Goal: Find specific page/section: Find specific page/section

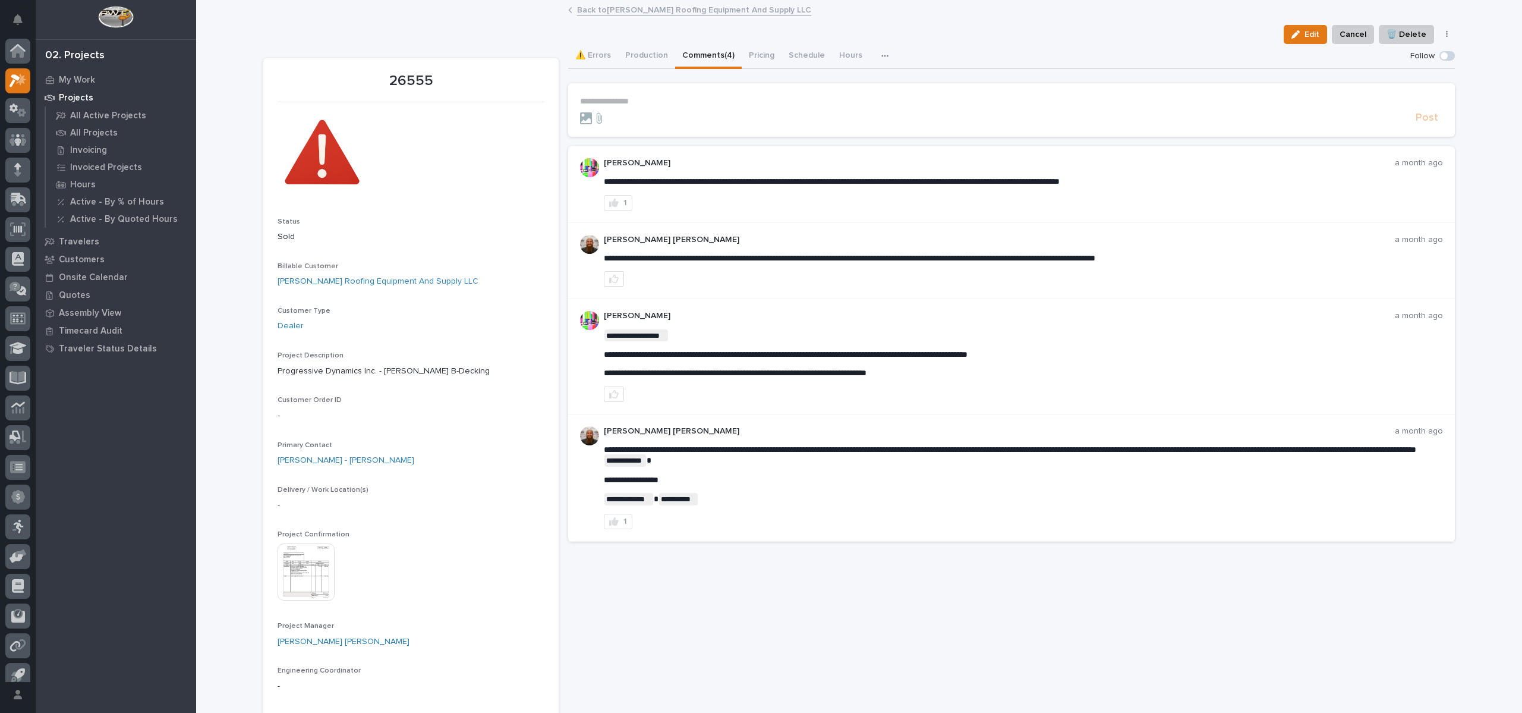
scroll to position [11, 0]
click at [618, 8] on link "Back to [PERSON_NAME] Roofing Equipment And Supply LLC" at bounding box center [694, 9] width 234 height 14
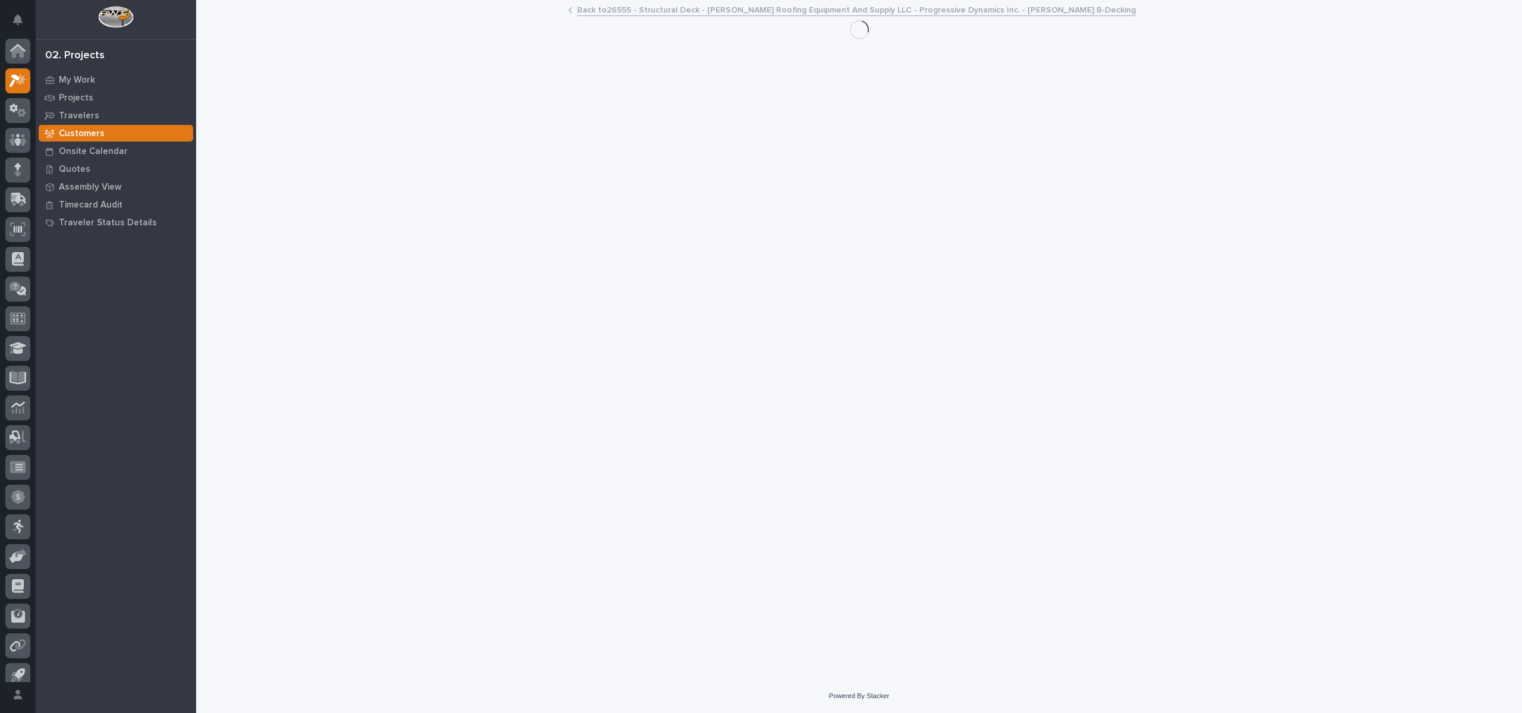
scroll to position [11, 0]
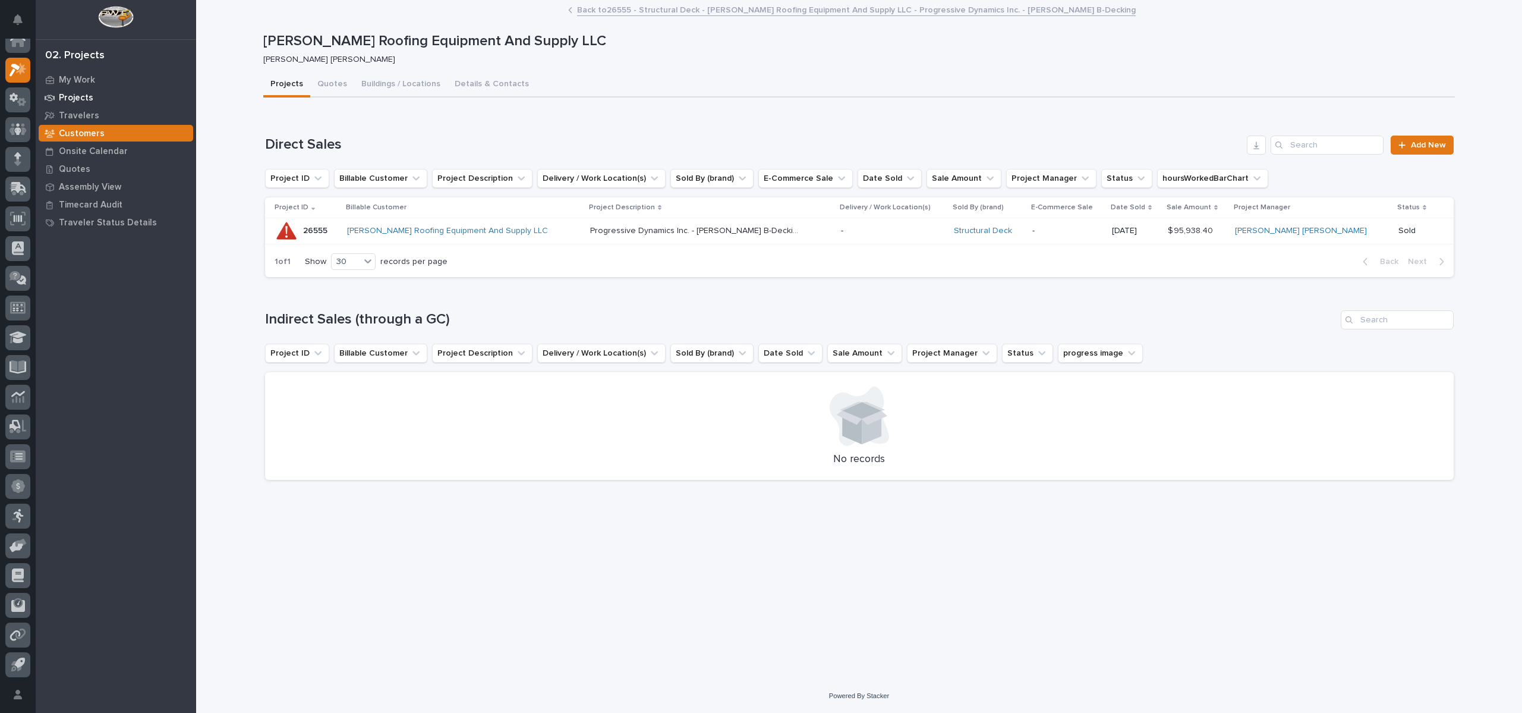
click at [70, 97] on p "Projects" at bounding box center [76, 98] width 34 height 11
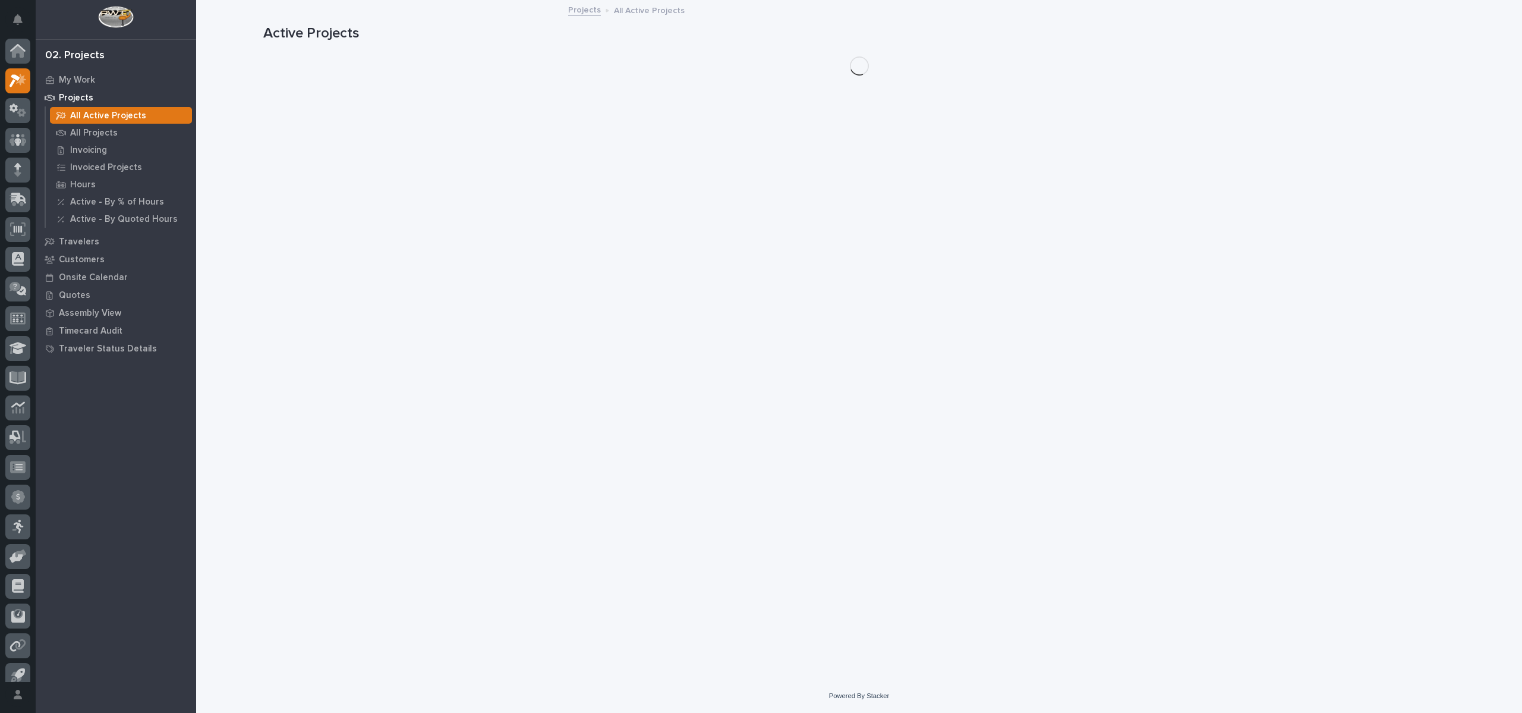
scroll to position [11, 0]
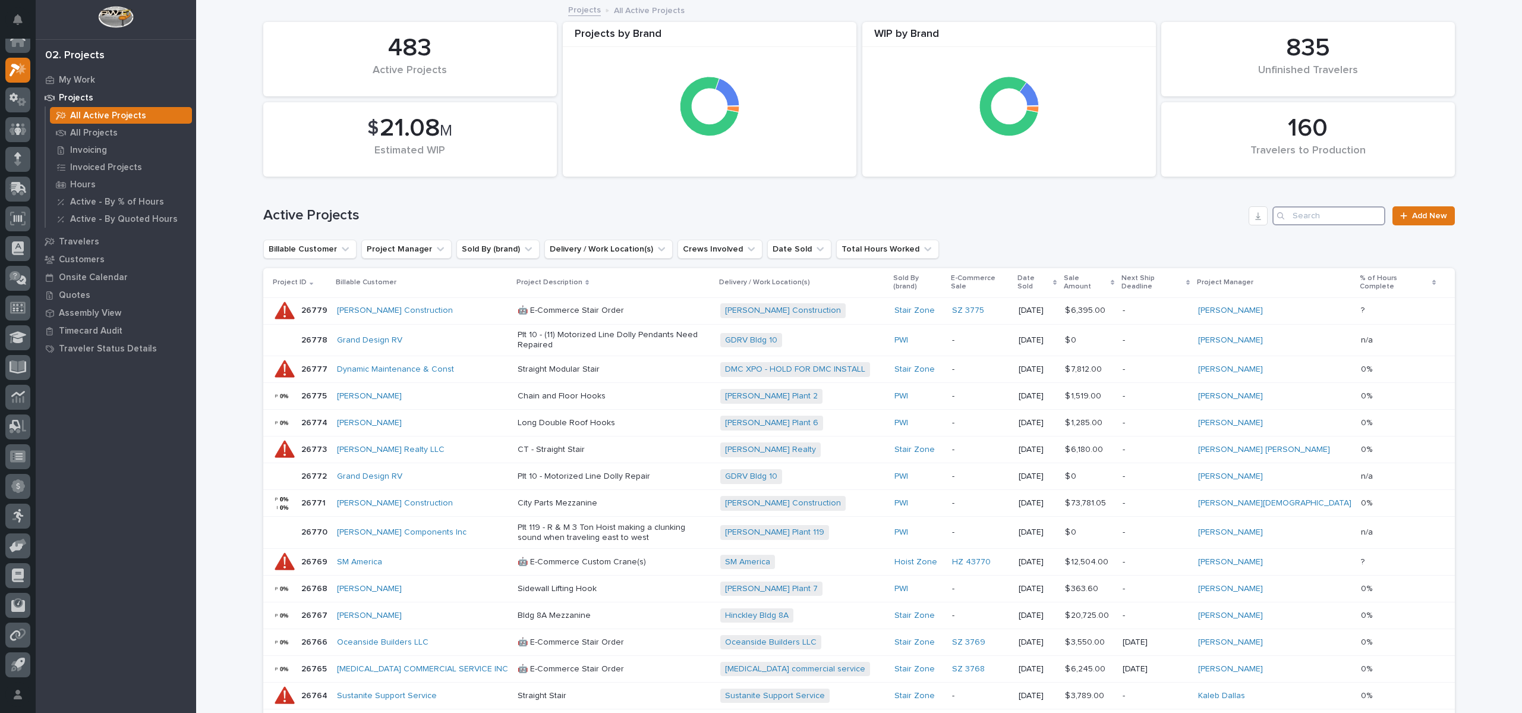
click at [1349, 220] on input "Search" at bounding box center [1329, 215] width 113 height 19
type input "26621"
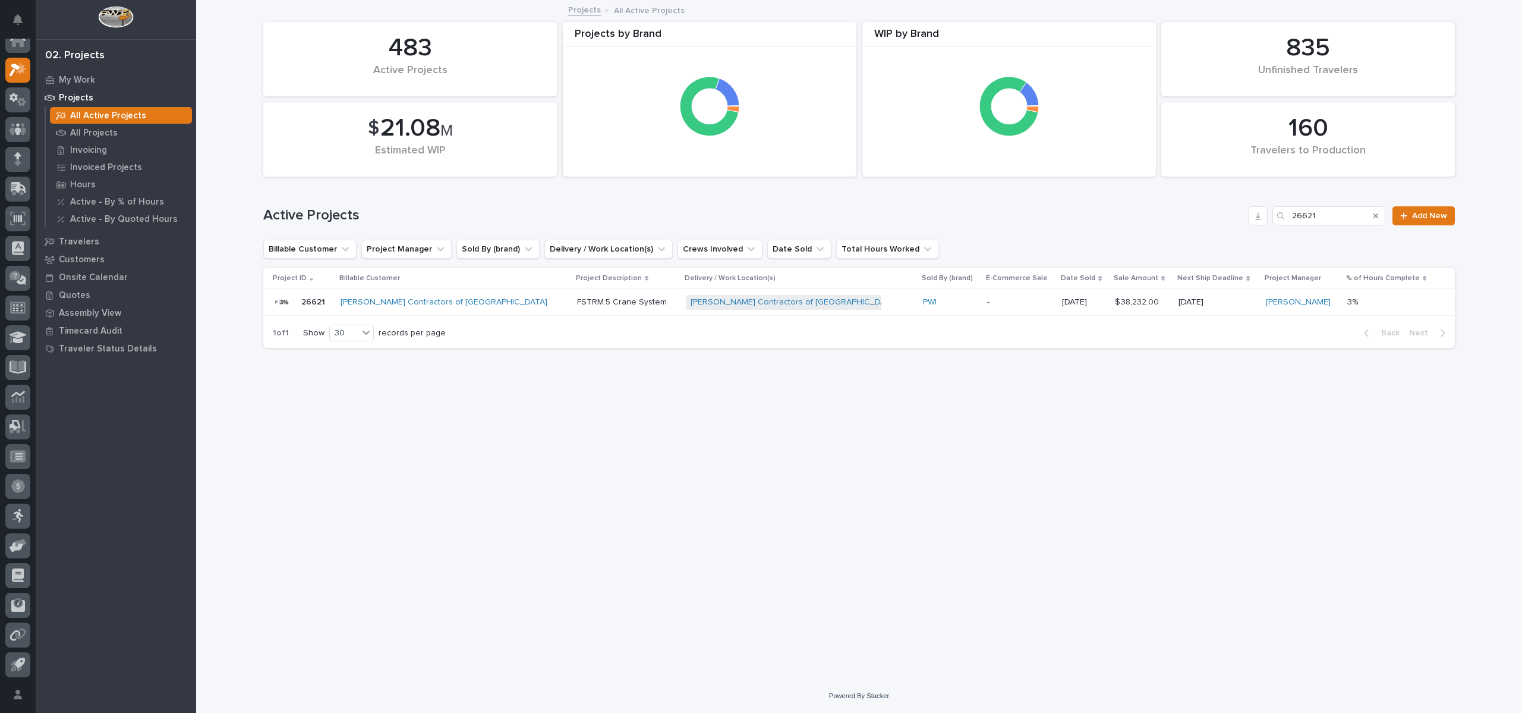
click at [319, 297] on p "26621" at bounding box center [314, 301] width 26 height 12
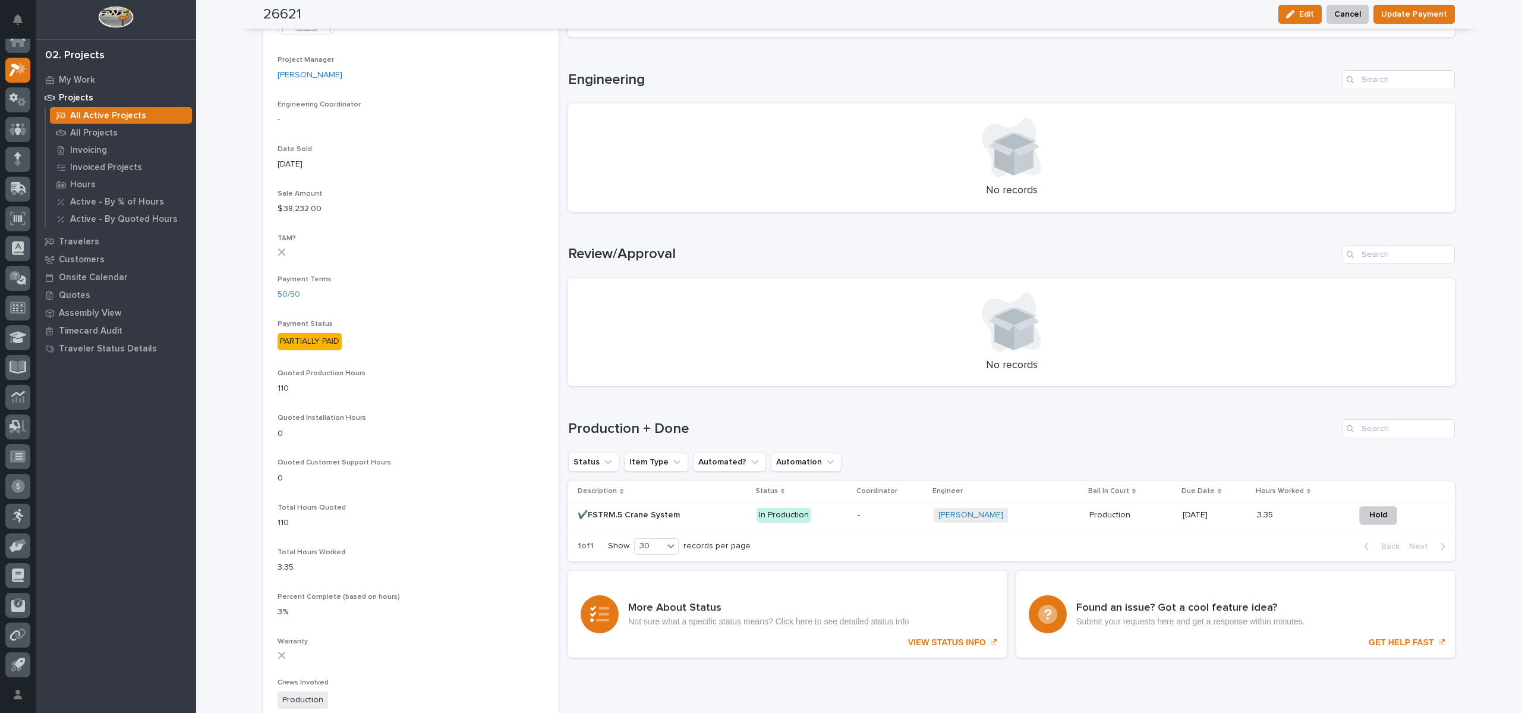
scroll to position [535, 0]
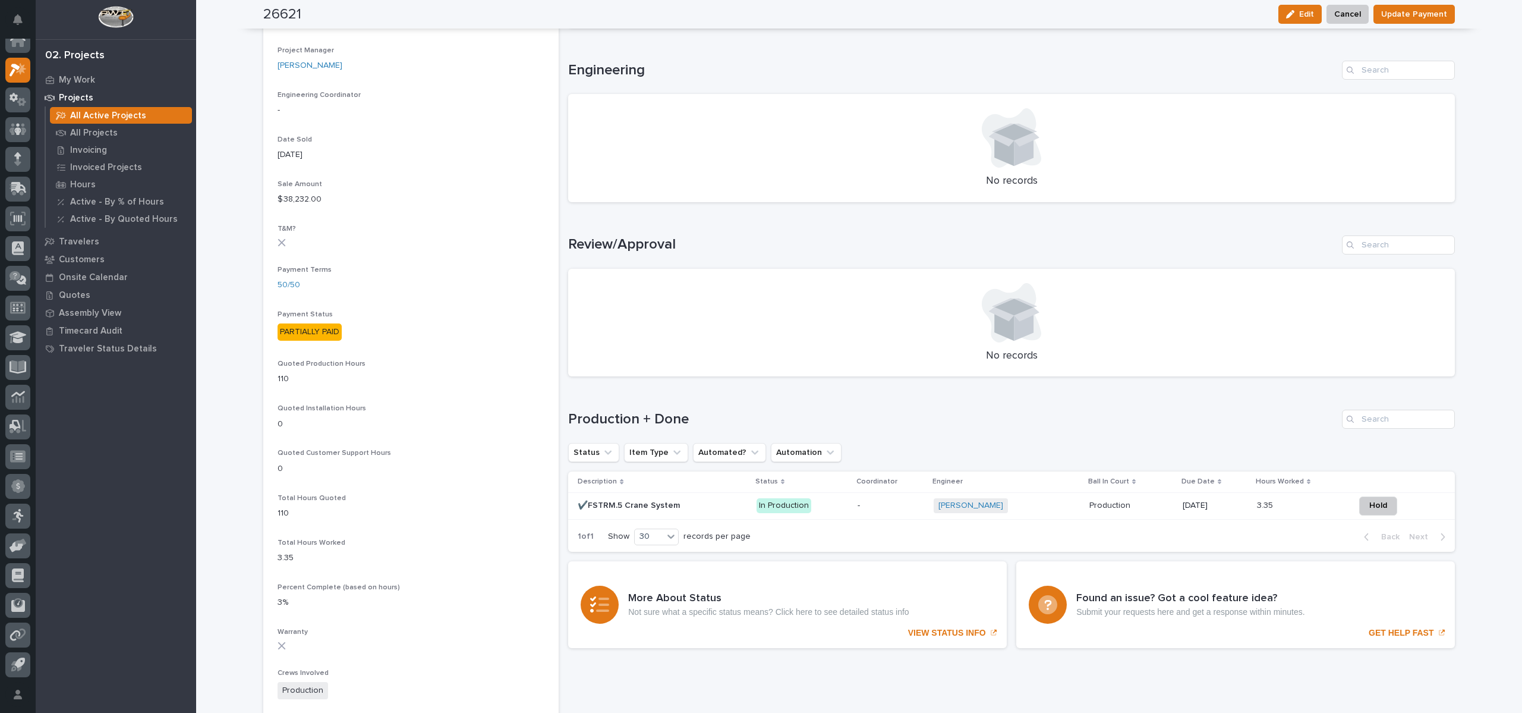
click at [620, 501] on p "✔️FSTRM.5 Crane System" at bounding box center [630, 504] width 105 height 12
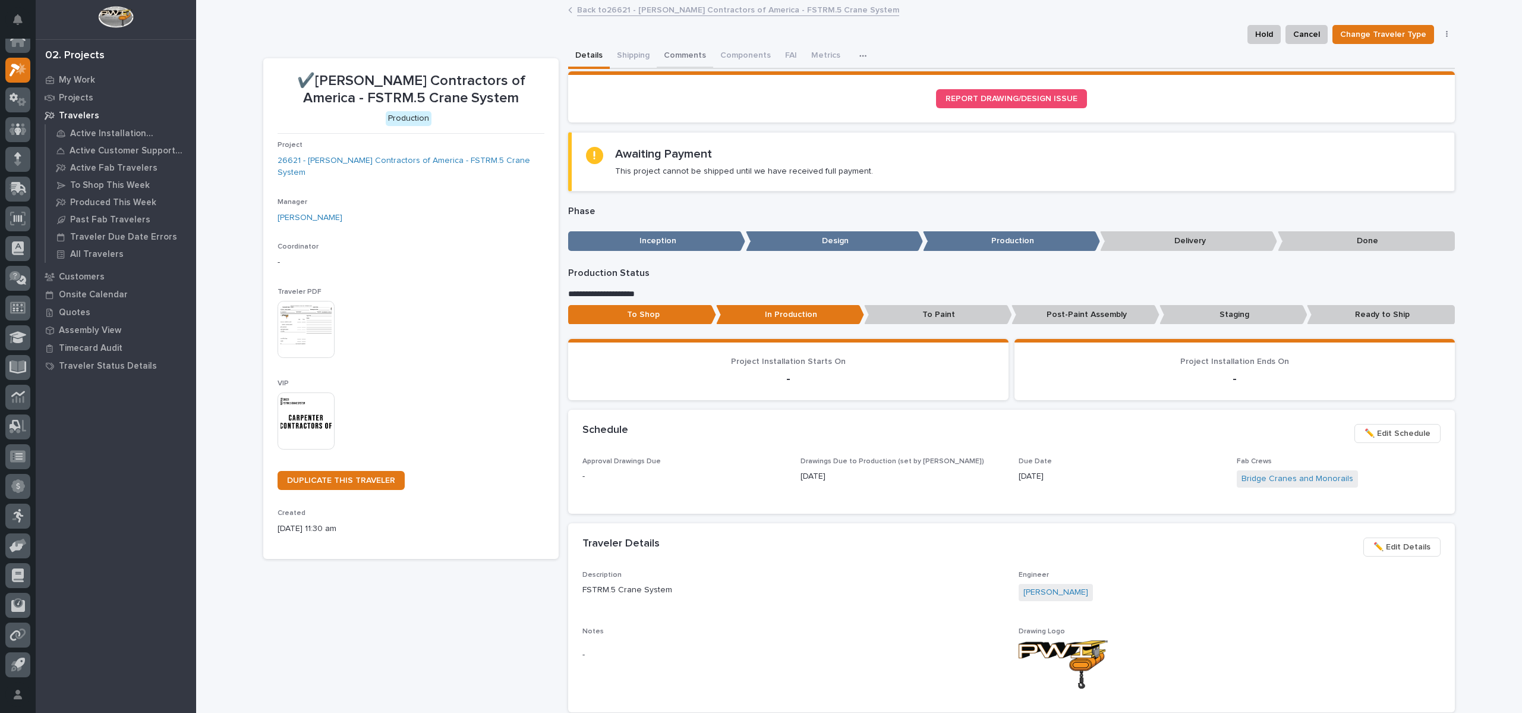
drag, startPoint x: 640, startPoint y: 51, endPoint x: 678, endPoint y: 51, distance: 38.6
click at [640, 51] on button "Shipping" at bounding box center [633, 56] width 47 height 25
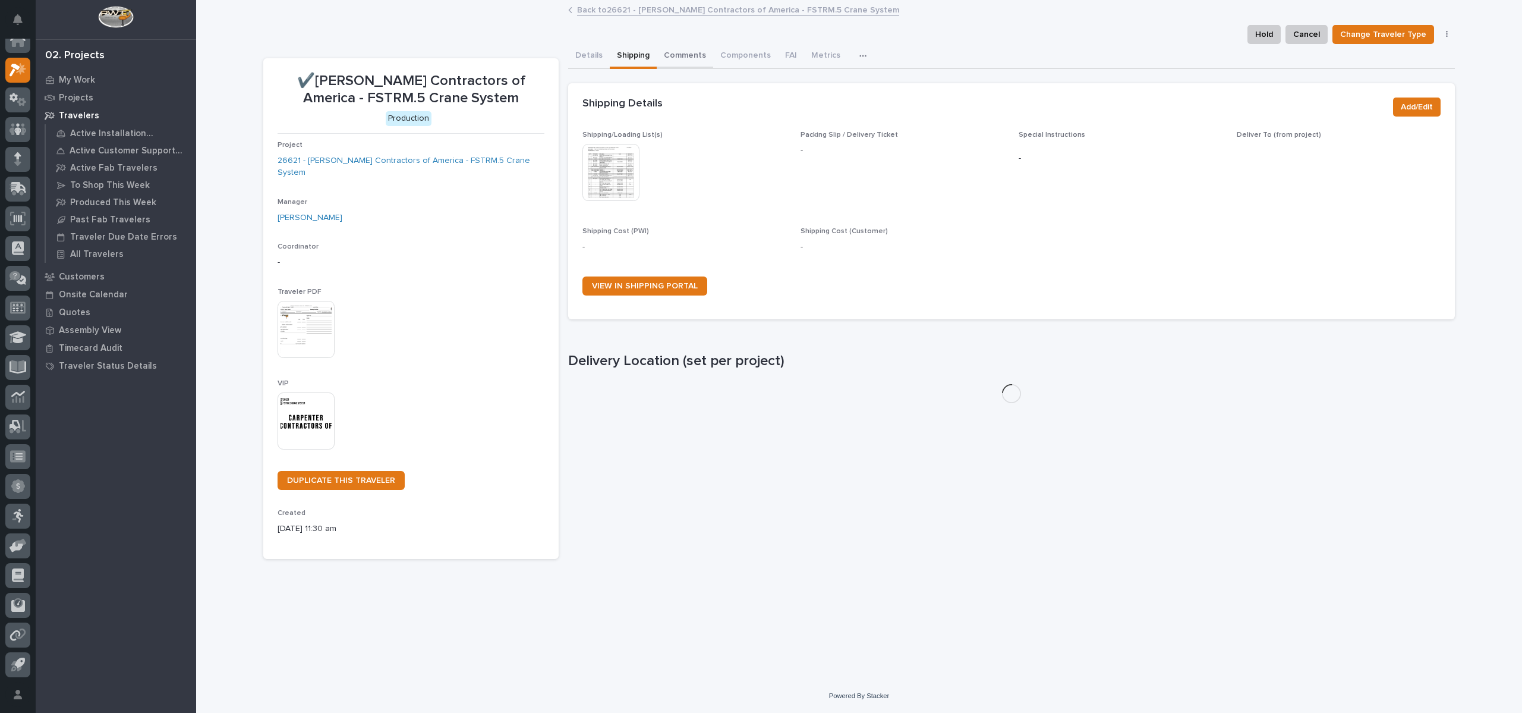
click at [681, 53] on button "Comments" at bounding box center [685, 56] width 56 height 25
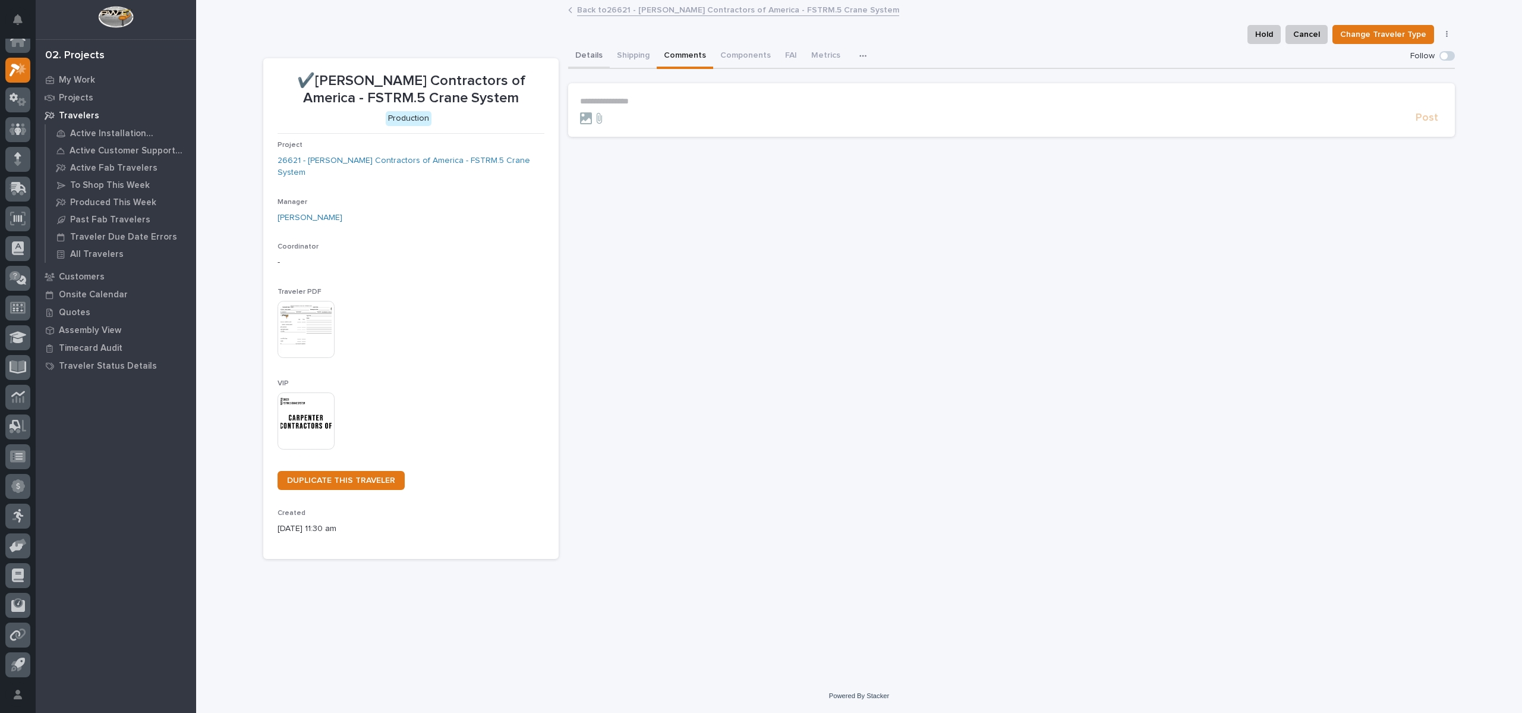
click at [596, 51] on button "Details" at bounding box center [589, 56] width 42 height 25
